Goal: Use online tool/utility: Utilize a website feature to perform a specific function

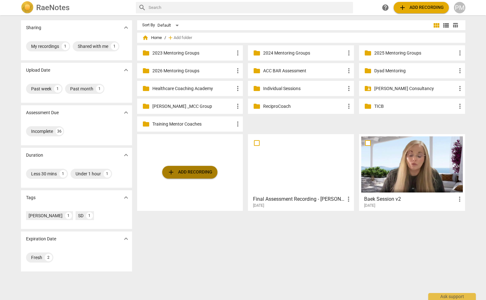
click at [174, 174] on span "add Add recording" at bounding box center [189, 172] width 45 height 8
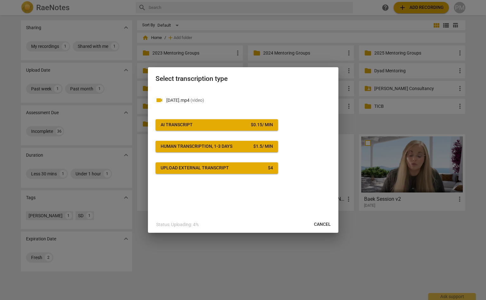
click at [210, 123] on span "AI Transcript $ 0.15 / min" at bounding box center [216, 125] width 112 height 6
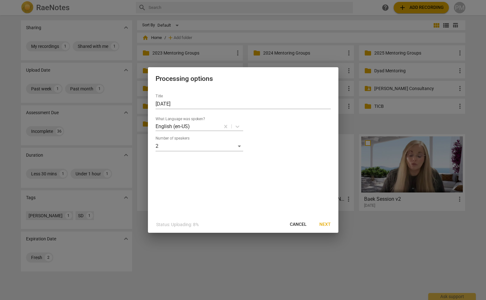
click at [324, 224] on span "Next" at bounding box center [324, 224] width 11 height 6
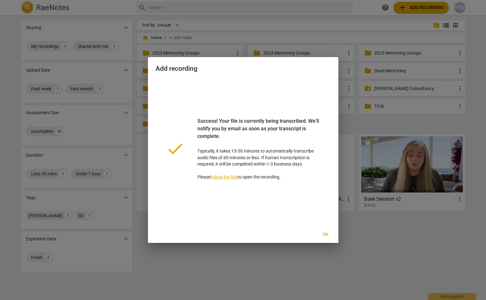
click at [174, 89] on div "done Success! Your file is currently being transcribed. We'll notify you by ema…" at bounding box center [242, 149] width 175 height 140
click at [327, 236] on span "Ok" at bounding box center [325, 235] width 10 height 6
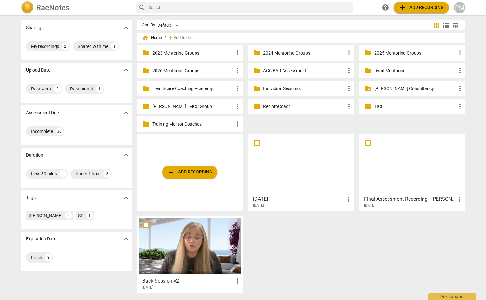
click at [204, 172] on span "add Add recording" at bounding box center [189, 172] width 45 height 8
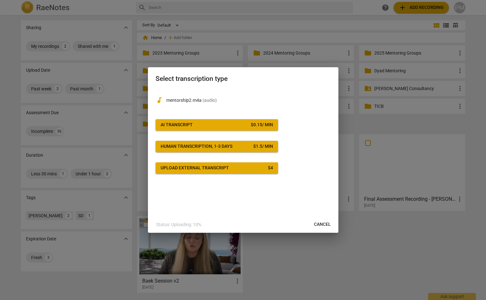
click at [193, 125] on span "AI Transcript $ 0.15 / min" at bounding box center [216, 125] width 112 height 6
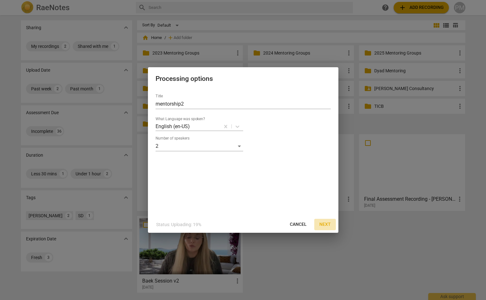
click at [319, 221] on button "Next" at bounding box center [325, 224] width 22 height 11
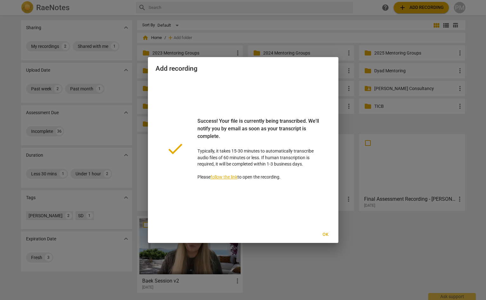
click at [325, 234] on span "Ok" at bounding box center [325, 235] width 10 height 6
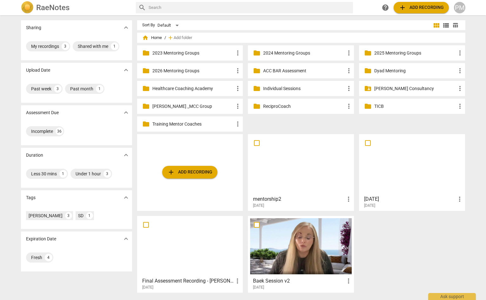
click at [297, 177] on div at bounding box center [301, 164] width 102 height 56
